Goal: Find specific page/section: Find specific page/section

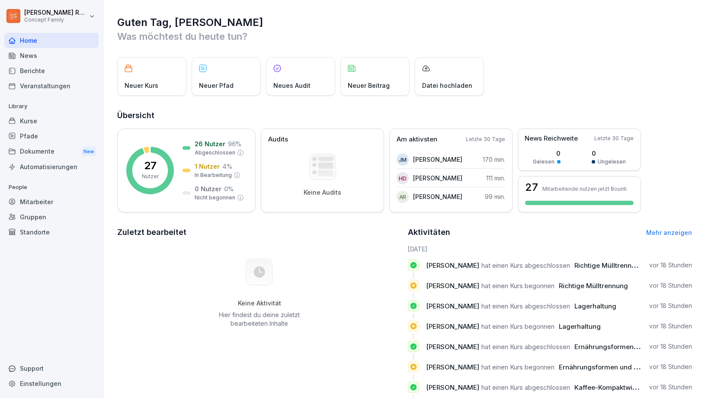
click at [45, 71] on div "Berichte" at bounding box center [51, 70] width 94 height 15
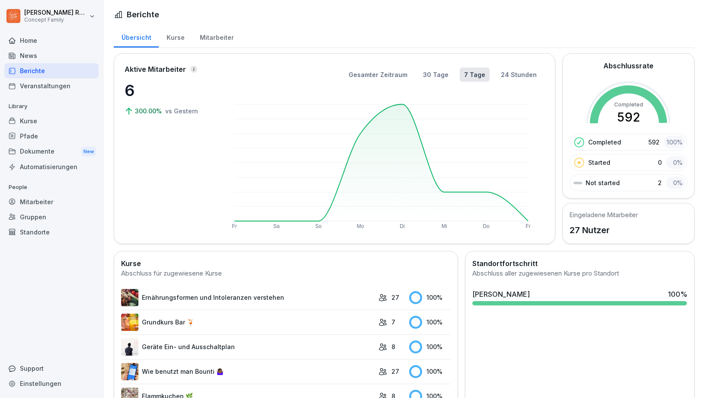
click at [41, 43] on div "Home" at bounding box center [51, 40] width 94 height 15
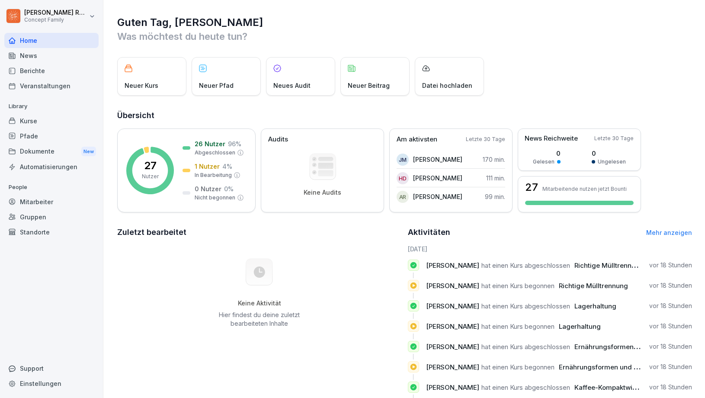
click at [48, 72] on div "Berichte" at bounding box center [51, 70] width 94 height 15
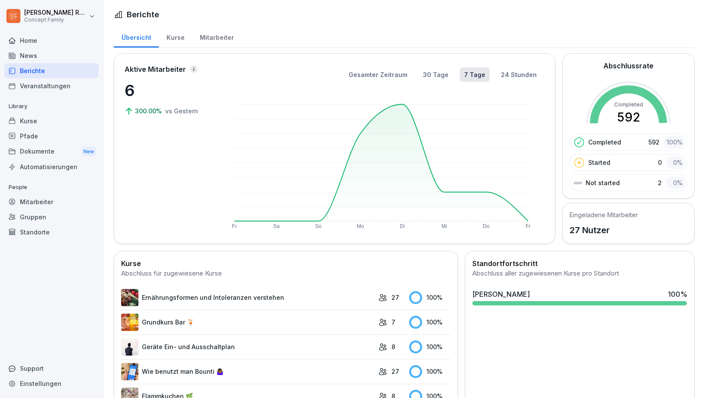
click at [221, 38] on div "Mitarbeiter" at bounding box center [216, 37] width 49 height 22
